Goal: Transaction & Acquisition: Purchase product/service

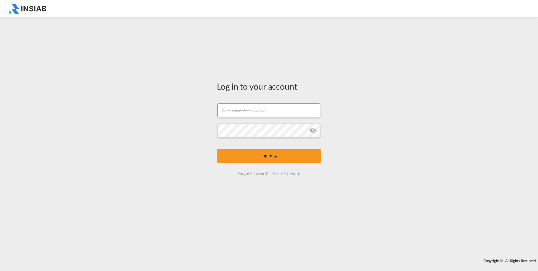
click at [245, 111] on input "text" at bounding box center [268, 110] width 103 height 14
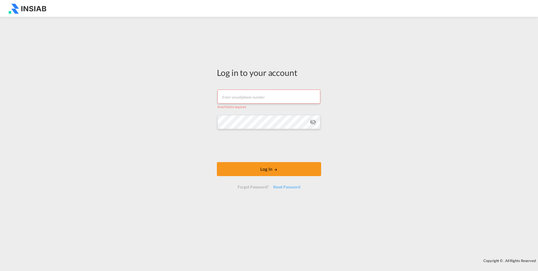
type input "[EMAIL_ADDRESS][DOMAIN_NAME]"
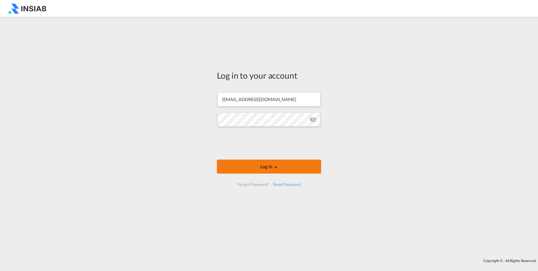
drag, startPoint x: 275, startPoint y: 167, endPoint x: 273, endPoint y: 164, distance: 4.1
click at [275, 167] on md-icon "LOGIN" at bounding box center [276, 167] width 4 height 4
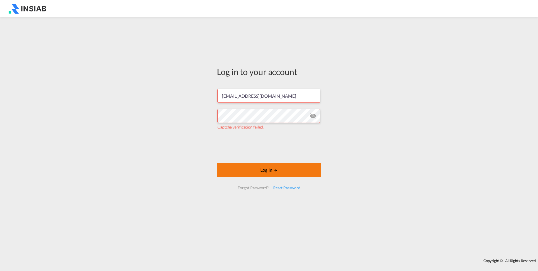
click at [285, 171] on button "Log In" at bounding box center [269, 170] width 104 height 14
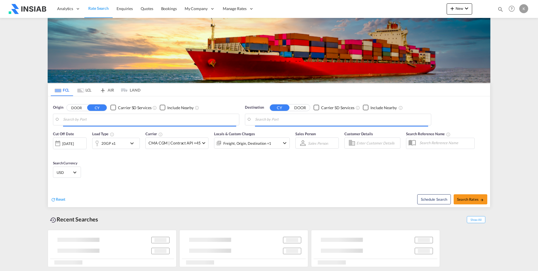
type input "[GEOGRAPHIC_DATA], TWKHH"
type input "Jeddah, SAJED"
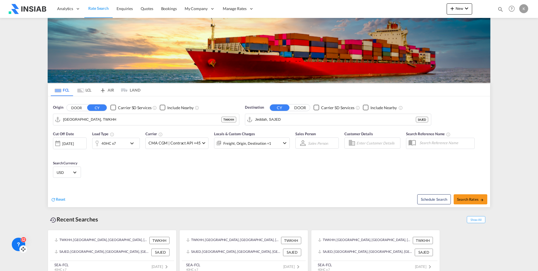
drag, startPoint x: 16, startPoint y: 265, endPoint x: 23, endPoint y: 249, distance: 16.7
click at [23, 249] on icon at bounding box center [23, 249] width 6 height 6
click at [23, 249] on icon at bounding box center [23, 247] width 0 height 1
click at [23, 268] on icon at bounding box center [23, 267] width 0 height 1
click at [17, 259] on icon at bounding box center [19, 262] width 6 height 6
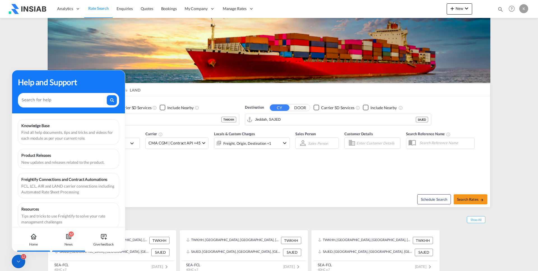
click at [69, 238] on icon at bounding box center [68, 236] width 4 height 4
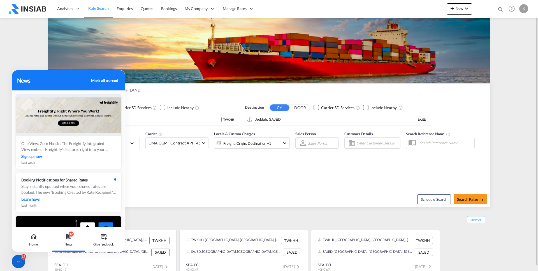
click at [154, 217] on div "Recent Searches Show All" at bounding box center [269, 217] width 442 height 15
click at [27, 236] on div "Home" at bounding box center [33, 239] width 31 height 25
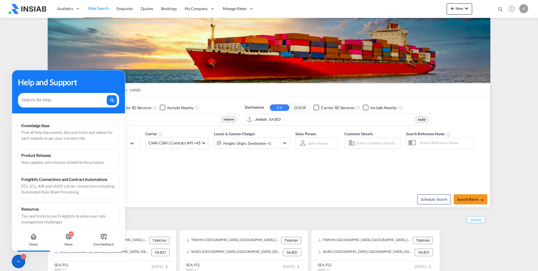
click at [17, 259] on icon at bounding box center [19, 262] width 6 height 6
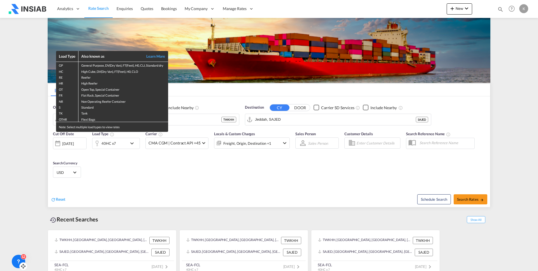
click at [6, 137] on div "Load Type Also known as Learn More GP General Purpose, DV(Dry Van), FT(Feet), H…" at bounding box center [269, 135] width 538 height 271
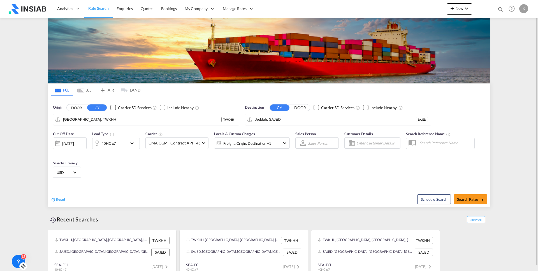
click at [113, 143] on div "40HC x7" at bounding box center [108, 143] width 15 height 8
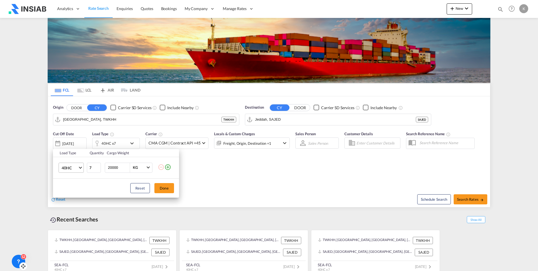
click at [80, 167] on span "Choose: \a40HC" at bounding box center [80, 166] width 3 height 3
click at [237, 178] on md-backdrop at bounding box center [269, 135] width 538 height 271
click at [224, 167] on div "Load Type Quantity Cargo Weight 40HC 7 20000 KG KG Load type addition is restri…" at bounding box center [269, 135] width 538 height 271
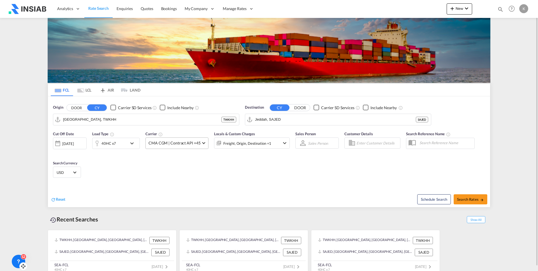
click at [193, 143] on span "CMA CGM | Contract API +45" at bounding box center [174, 143] width 52 height 6
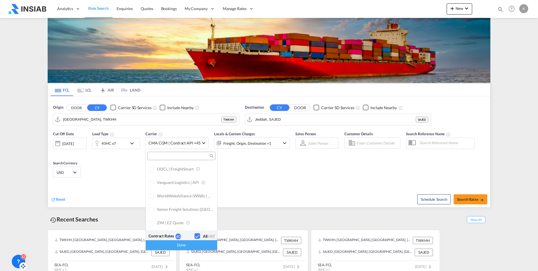
scroll to position [311, 0]
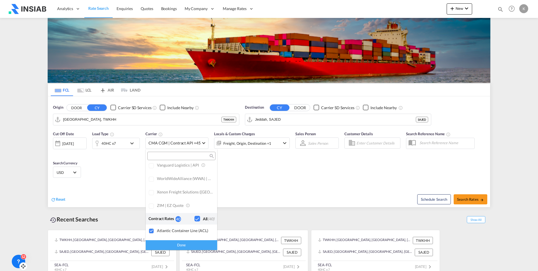
click at [280, 179] on md-backdrop at bounding box center [269, 135] width 538 height 271
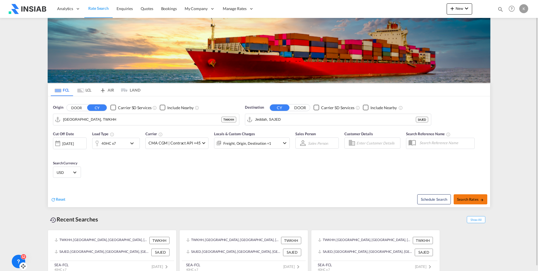
click at [466, 203] on button "Search Rates" at bounding box center [470, 199] width 34 height 10
type input "TWKHH to SAJED / [DATE]"
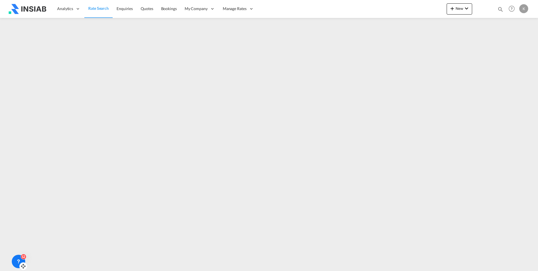
click at [93, 11] on link "Rate Search" at bounding box center [98, 9] width 28 height 18
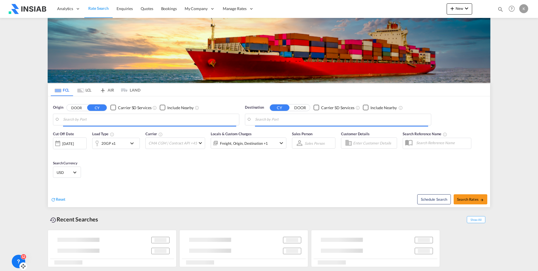
type input "[GEOGRAPHIC_DATA], TWKHH"
type input "Jeddah, SAJED"
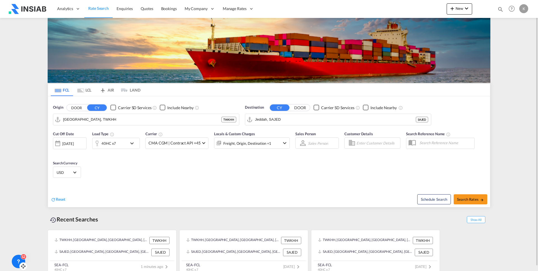
click at [66, 144] on div "[DATE]" at bounding box center [67, 143] width 11 height 5
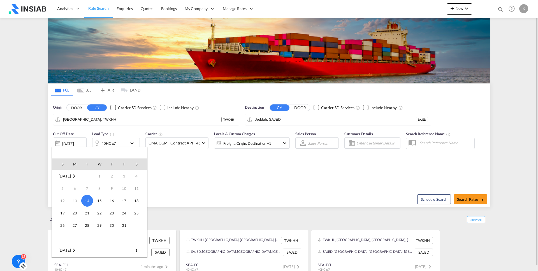
click at [109, 227] on span "30" at bounding box center [111, 225] width 11 height 11
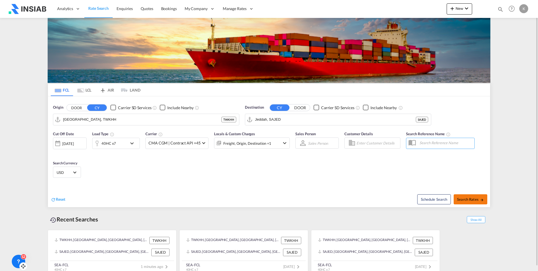
click at [462, 199] on span "Search Rates" at bounding box center [470, 199] width 27 height 4
type input "TWKHH to SAJED / [DATE]"
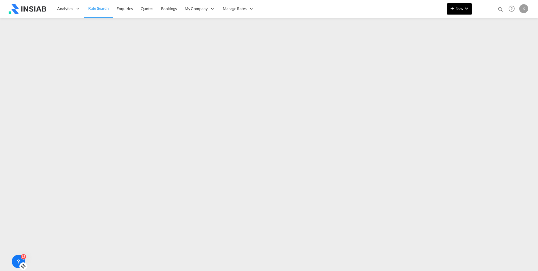
click at [463, 8] on md-icon "icon-chevron-down" at bounding box center [466, 8] width 7 height 7
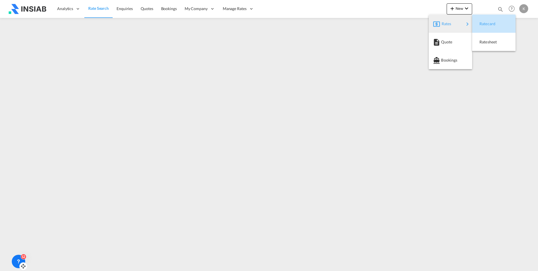
click at [485, 24] on span "Ratecard" at bounding box center [482, 23] width 6 height 11
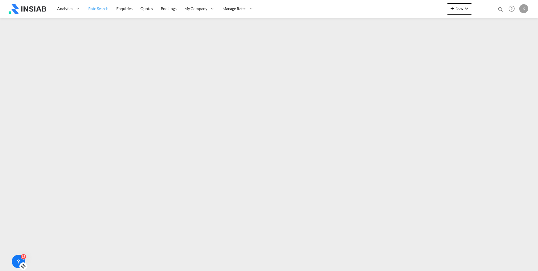
click at [94, 8] on span "Rate Search" at bounding box center [98, 8] width 20 height 5
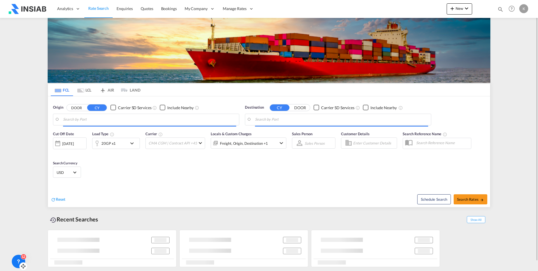
type input "[GEOGRAPHIC_DATA], TWKHH"
type input "Jeddah, SAJED"
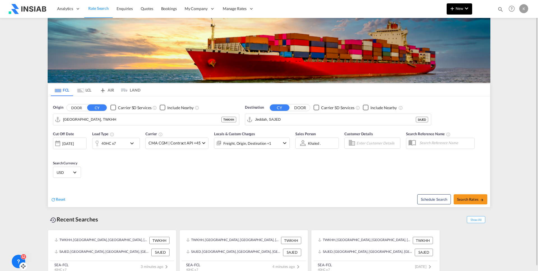
click at [459, 11] on button "New" at bounding box center [458, 8] width 25 height 11
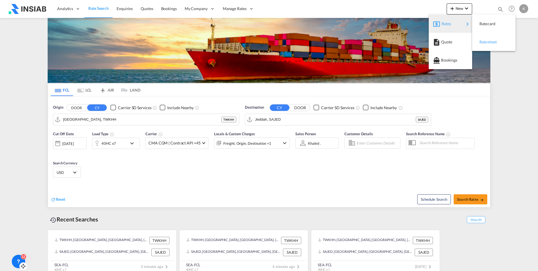
click at [485, 43] on span "Ratesheet" at bounding box center [482, 41] width 6 height 11
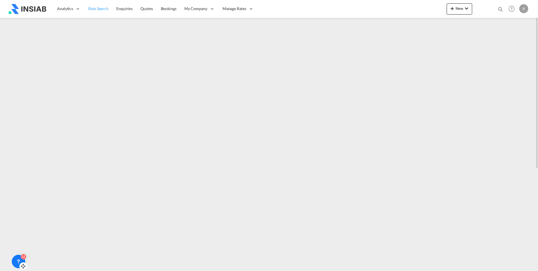
click at [104, 10] on span "Rate Search" at bounding box center [98, 9] width 20 height 6
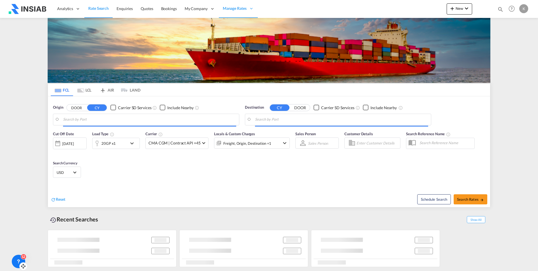
type input "[GEOGRAPHIC_DATA], TWKHH"
type input "Jeddah, SAJED"
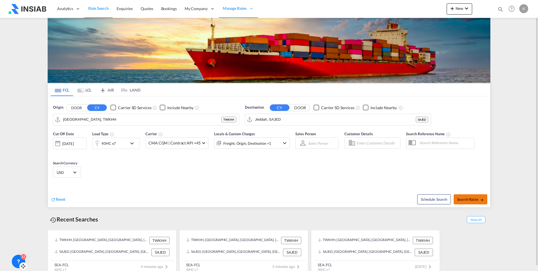
click at [468, 199] on span "Search Rates" at bounding box center [470, 199] width 27 height 4
type input "TWKHH to SAJED / [DATE]"
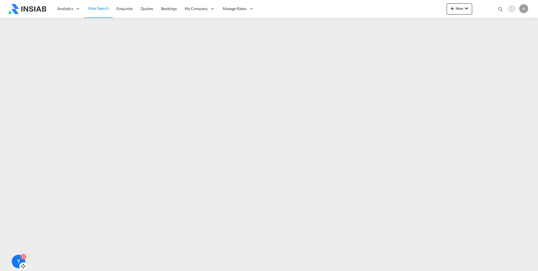
click at [96, 13] on link "Rate Search" at bounding box center [98, 9] width 28 height 18
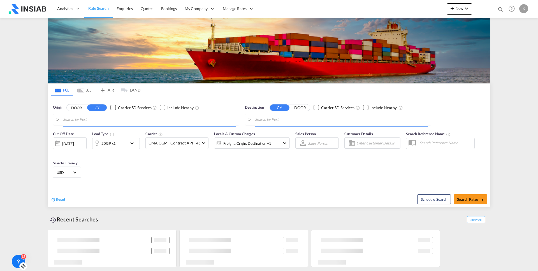
click at [70, 147] on div "[DATE]" at bounding box center [70, 143] width 34 height 12
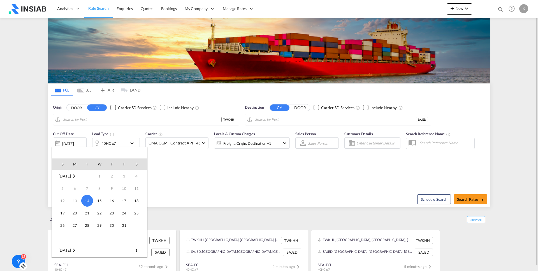
type input "[GEOGRAPHIC_DATA], TWKHH"
type input "Jeddah, SAJED"
click at [122, 226] on span "31" at bounding box center [123, 225] width 11 height 11
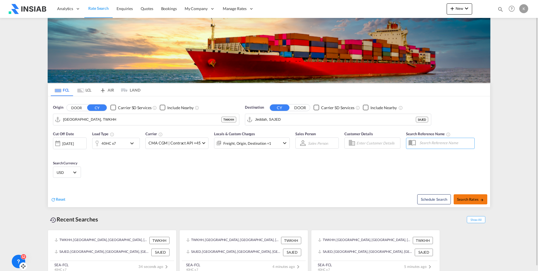
click at [473, 201] on span "Search Rates" at bounding box center [470, 199] width 27 height 4
type input "TWKHH to SAJED / [DATE]"
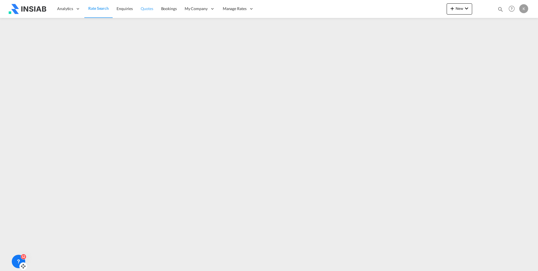
click at [141, 11] on span "Quotes" at bounding box center [147, 8] width 12 height 5
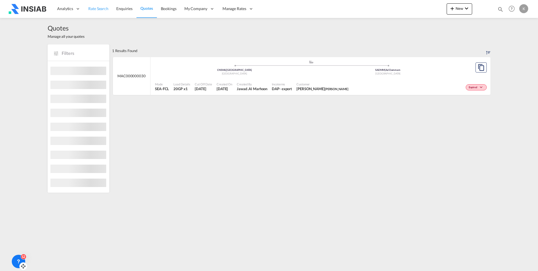
click at [99, 11] on span "Rate Search" at bounding box center [98, 9] width 20 height 6
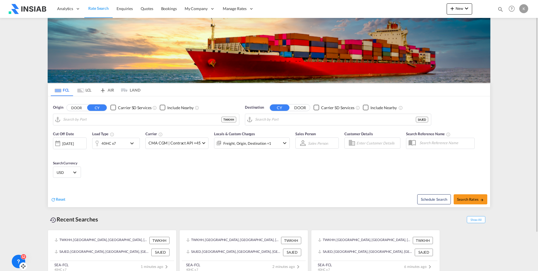
type input "[GEOGRAPHIC_DATA], TWKHH"
type input "Jeddah, SAJED"
